Goal: Check status: Check status

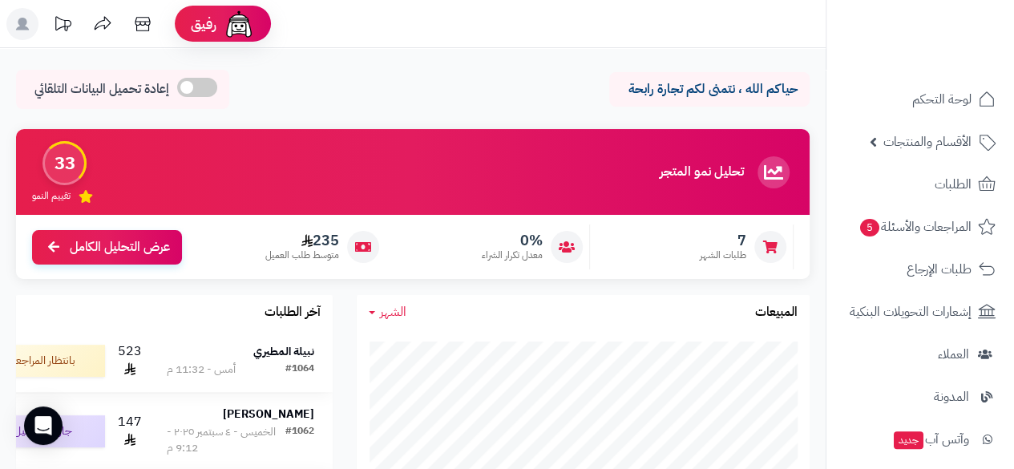
click at [236, 368] on div "أمس - 11:32 م" at bounding box center [201, 369] width 69 height 16
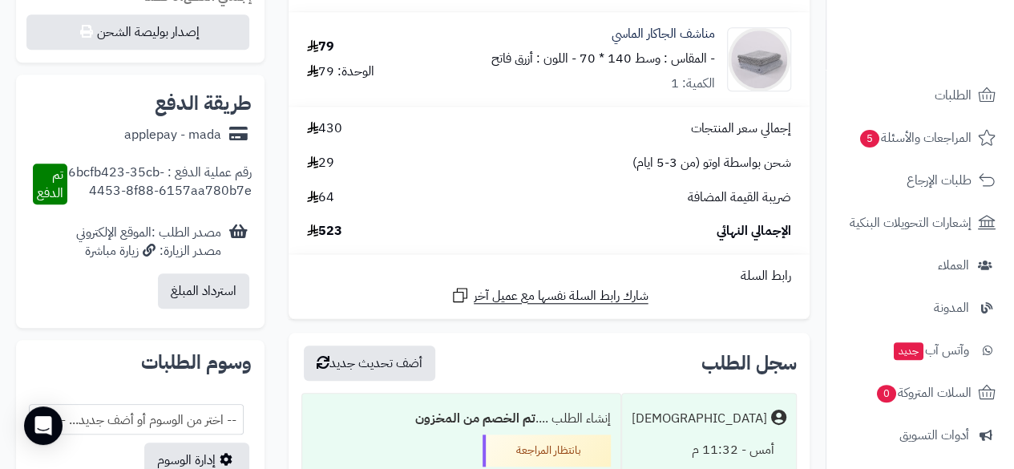
scroll to position [90, 0]
drag, startPoint x: 830, startPoint y: 355, endPoint x: 829, endPoint y: 363, distance: 8.1
click at [829, 363] on li "وآتس آب جديد" at bounding box center [920, 349] width 188 height 38
drag, startPoint x: 829, startPoint y: 353, endPoint x: 825, endPoint y: 380, distance: 26.8
click at [826, 380] on nav "لوحة التحكم الأقسام والمنتجات المنتجات مخزون الخيارات الأقسام الماركات مواصفات …" at bounding box center [920, 254] width 188 height 469
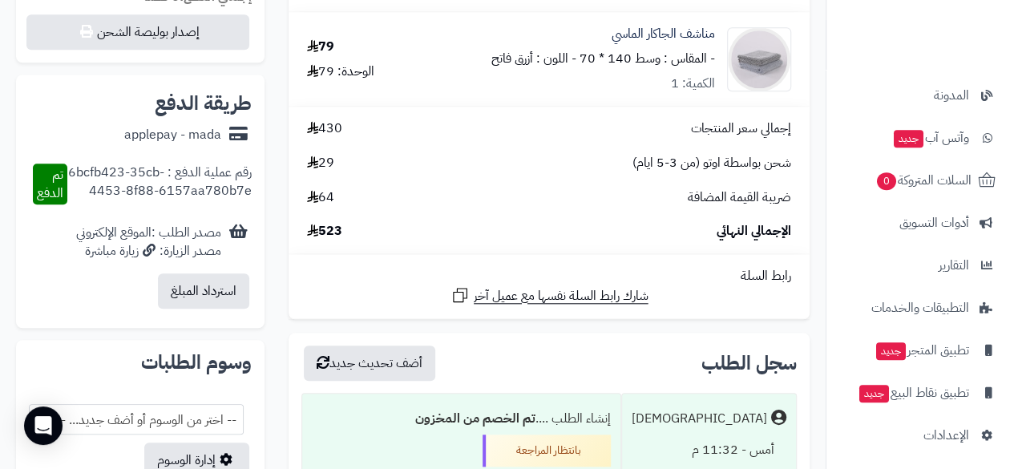
scroll to position [302, 0]
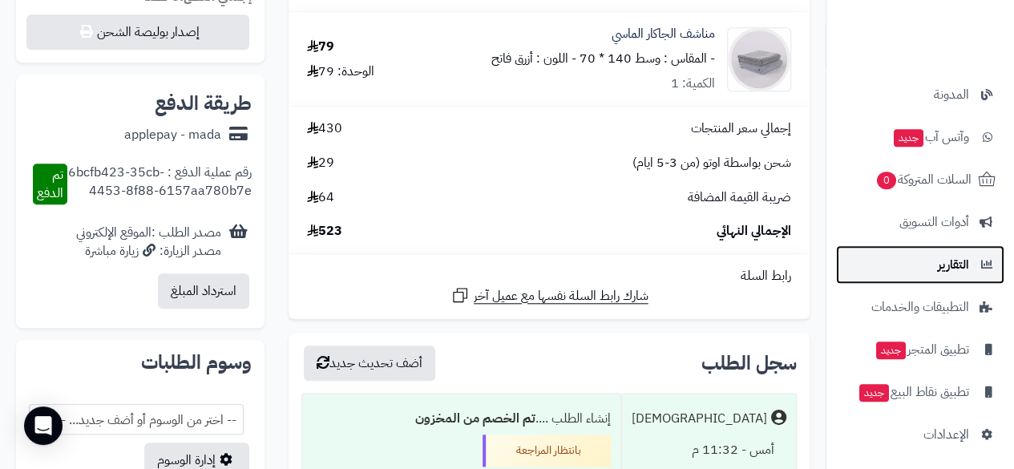
click at [947, 262] on span "التقارير" at bounding box center [953, 264] width 31 height 22
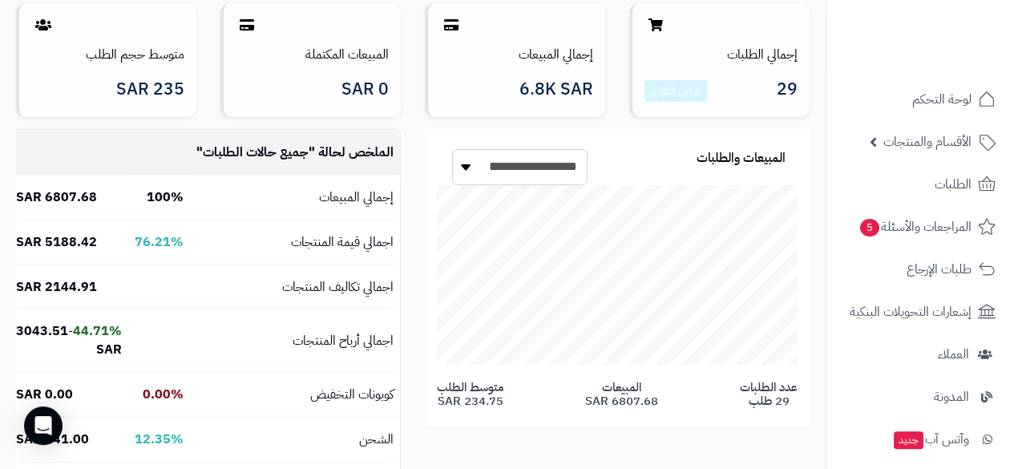
scroll to position [150, 0]
